Goal: Transaction & Acquisition: Purchase product/service

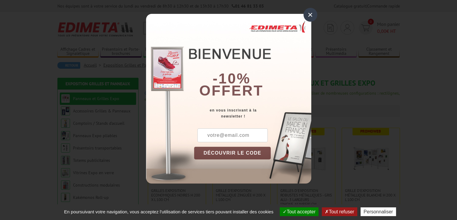
click at [421, 132] on div "× -10% offert en vous inscrivant à la newsletter ! DÉCOUVRIR LE CODE Copier le …" at bounding box center [228, 96] width 457 height 192
click at [314, 12] on div "×" at bounding box center [311, 15] width 14 height 14
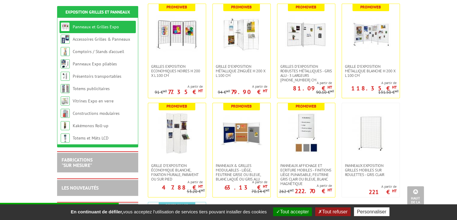
scroll to position [135, 0]
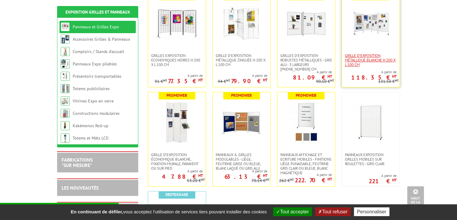
click at [380, 53] on span "Grille d'exposition métallique blanche H 200 x L 100 cm" at bounding box center [371, 60] width 52 height 14
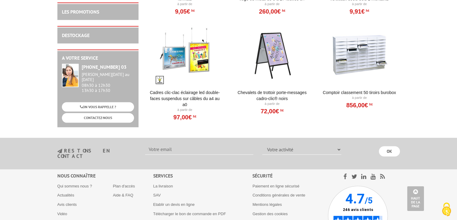
scroll to position [550, 0]
